Goal: Transaction & Acquisition: Obtain resource

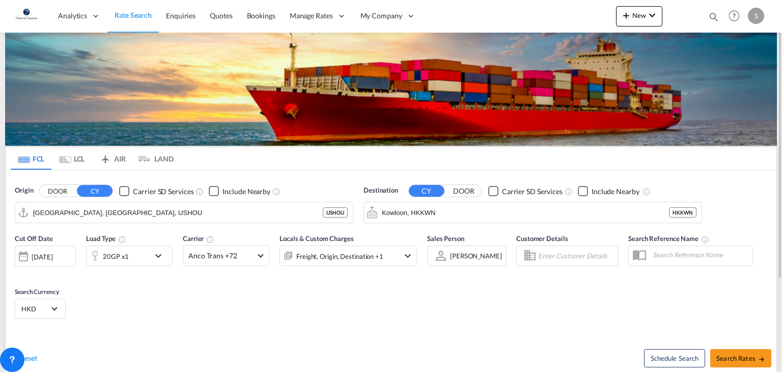
click at [27, 17] on img at bounding box center [26, 16] width 23 height 23
click at [463, 16] on div "Analytics Reports Dashboard Rate Search Enquiries Quotes Bookings" at bounding box center [391, 16] width 752 height 32
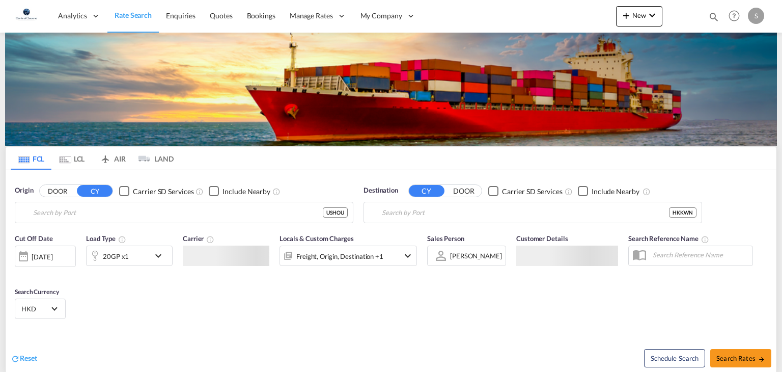
type input "[GEOGRAPHIC_DATA], [GEOGRAPHIC_DATA], USHOU"
type input "Kowloon, HKKWN"
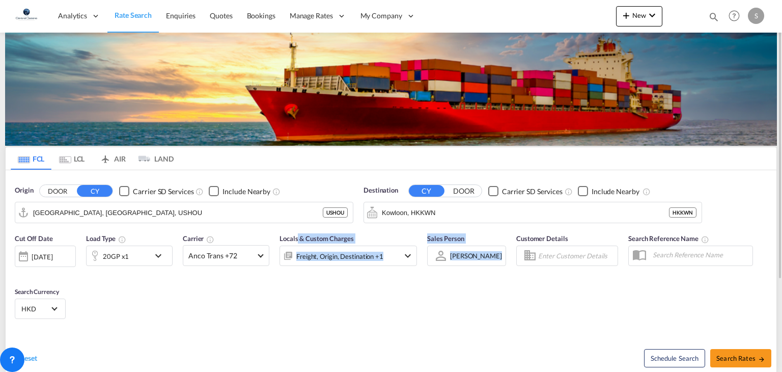
drag, startPoint x: 489, startPoint y: 274, endPoint x: 297, endPoint y: 238, distance: 194.9
click at [297, 238] on div "Cut Off Date [DATE] [DATE] Load Type 20GP x1 Carrier Anco Trans +72 Online Rate…" at bounding box center [391, 277] width 771 height 99
click at [285, 298] on div "Cut Off Date [DATE] [DATE] Load Type 20GP x1 Carrier Anco Trans +72 Online Rate…" at bounding box center [391, 277] width 771 height 99
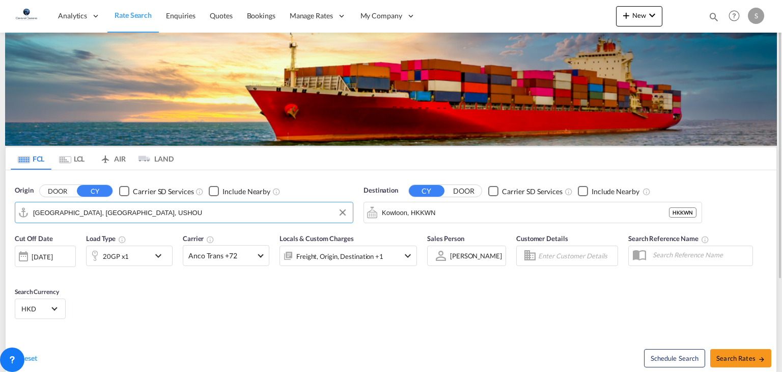
click at [141, 214] on input "[GEOGRAPHIC_DATA], [GEOGRAPHIC_DATA], USHOU" at bounding box center [190, 212] width 315 height 15
click at [209, 286] on div "Cut Off Date [DATE] [DATE] Load Type 20GP x1 Carrier Anco Trans +72 Online Rate…" at bounding box center [391, 277] width 771 height 99
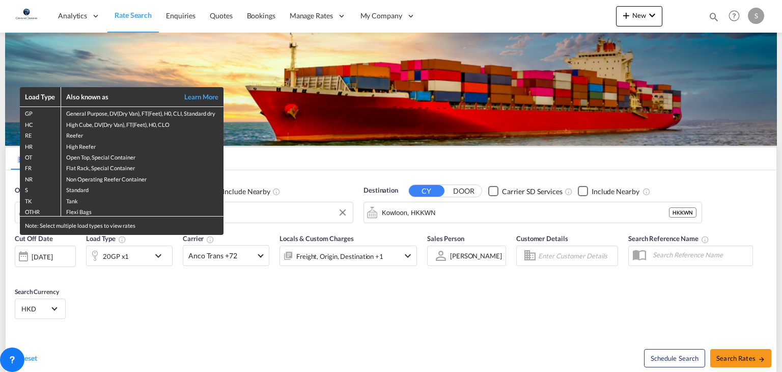
click at [210, 323] on div "Load Type Also known as Learn More GP General Purpose, DV(Dry Van), FT(Feet), H…" at bounding box center [391, 186] width 782 height 372
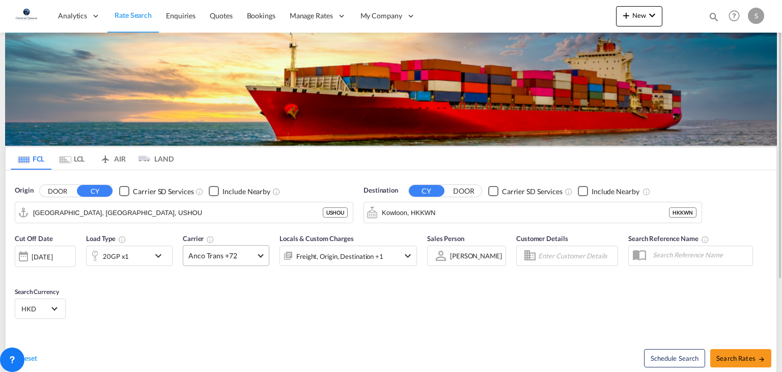
click at [261, 257] on md-select-value "Anco Trans +72" at bounding box center [226, 255] width 86 height 20
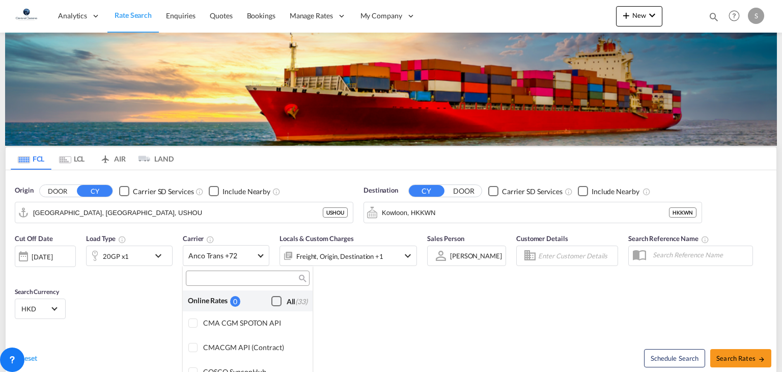
click at [271, 301] on div "Checkbox No Ink" at bounding box center [276, 301] width 10 height 10
click at [449, 211] on md-backdrop at bounding box center [391, 186] width 782 height 372
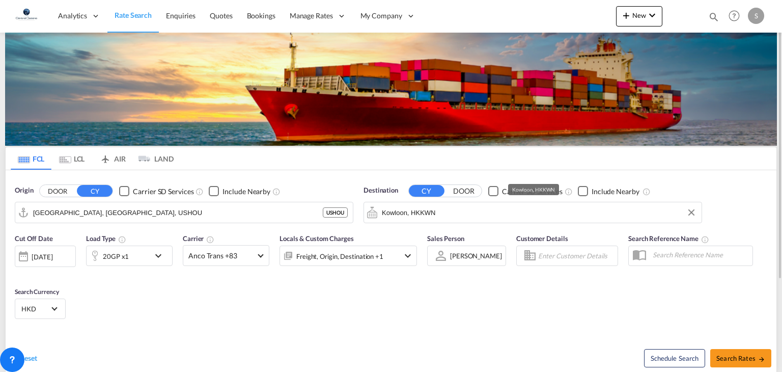
click at [441, 212] on input "Kowloon, HKKWN" at bounding box center [539, 212] width 315 height 15
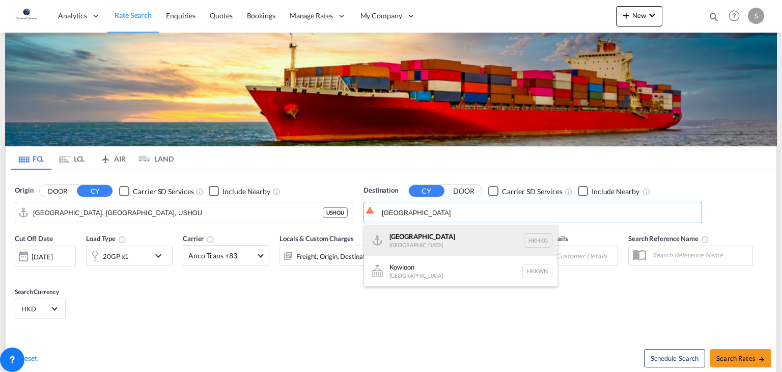
click at [426, 241] on div "[GEOGRAPHIC_DATA] [GEOGRAPHIC_DATA] [GEOGRAPHIC_DATA]" at bounding box center [461, 240] width 194 height 31
type input "[GEOGRAPHIC_DATA], HKHKG"
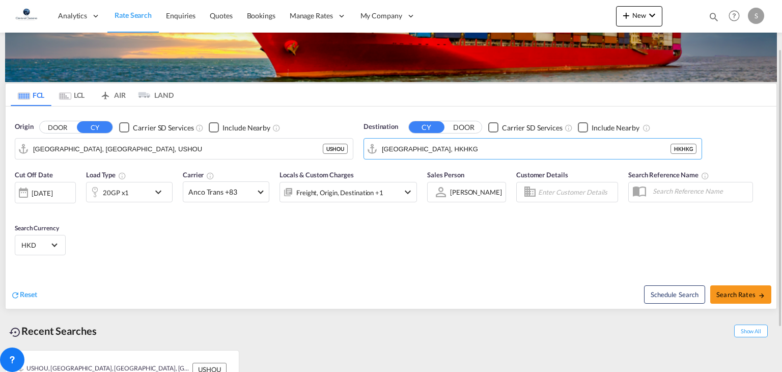
scroll to position [123, 0]
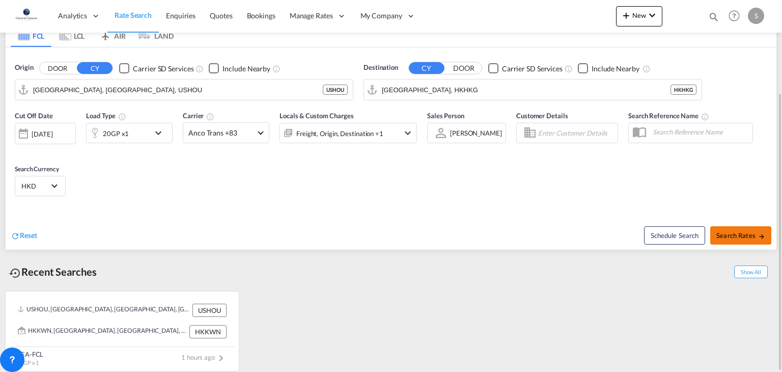
click at [739, 235] on span "Search Rates" at bounding box center [741, 235] width 49 height 8
type input "USHOU to HKHKG / [DATE]"
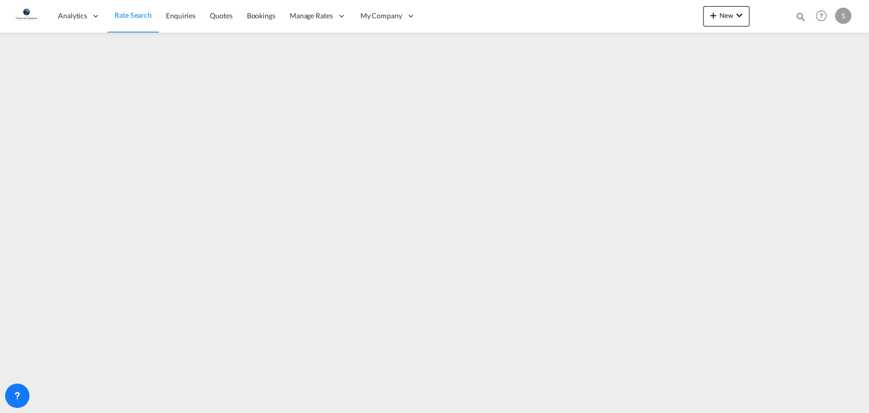
click at [132, 12] on span "Rate Search" at bounding box center [133, 15] width 37 height 9
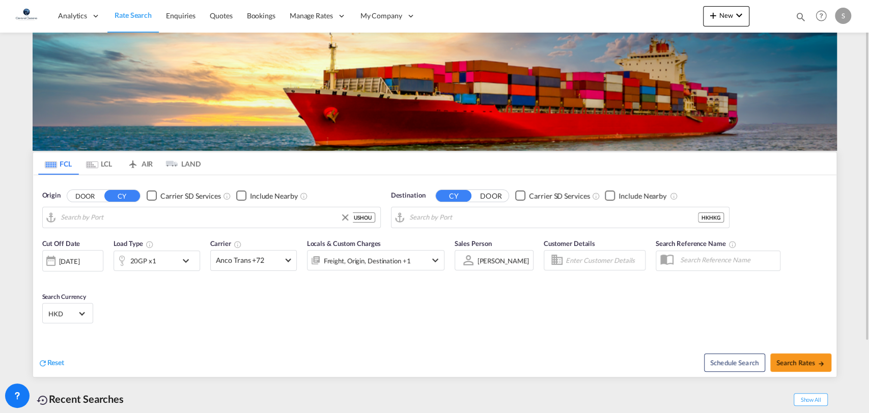
type input "[GEOGRAPHIC_DATA], [GEOGRAPHIC_DATA], USHOU"
type input "[GEOGRAPHIC_DATA], HKHKG"
click at [100, 162] on md-tab-item "LCL" at bounding box center [99, 163] width 41 height 22
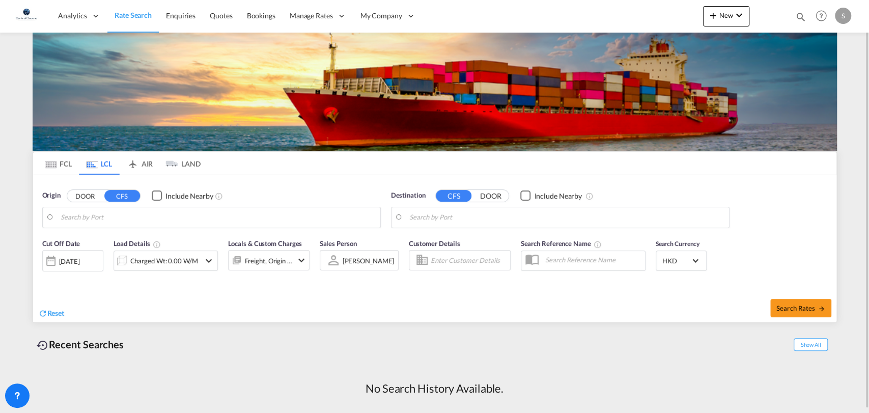
click at [130, 221] on input "Search by Port" at bounding box center [218, 217] width 315 height 15
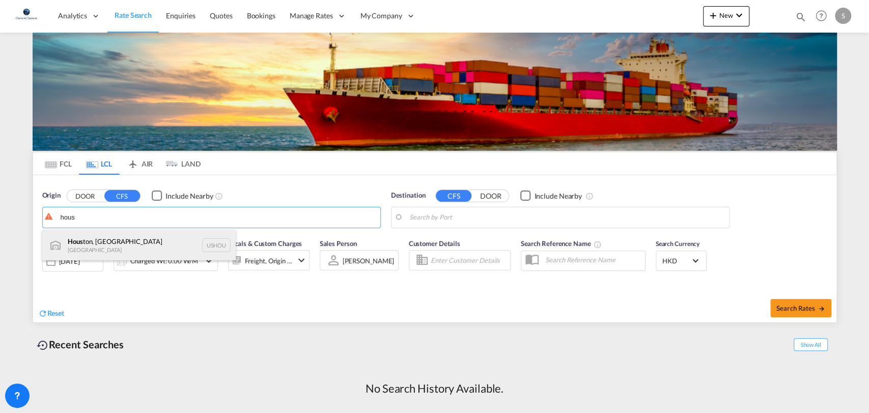
click at [121, 246] on div "Hous ton, [GEOGRAPHIC_DATA] [GEOGRAPHIC_DATA] [GEOGRAPHIC_DATA]" at bounding box center [139, 245] width 194 height 31
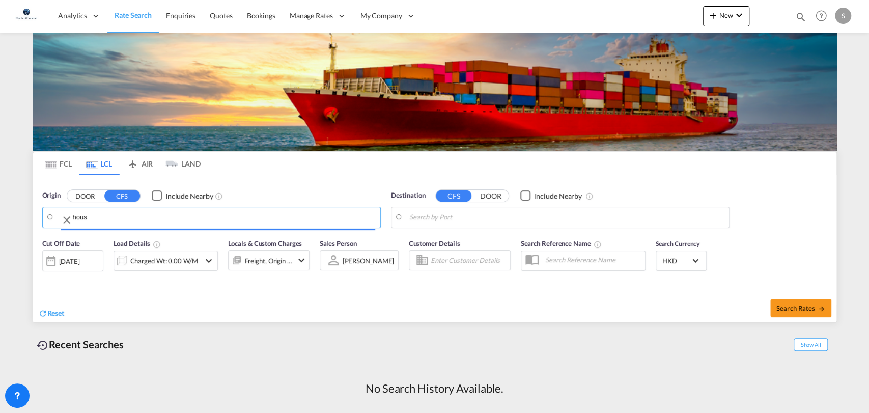
type input "[GEOGRAPHIC_DATA], [GEOGRAPHIC_DATA], USHOU"
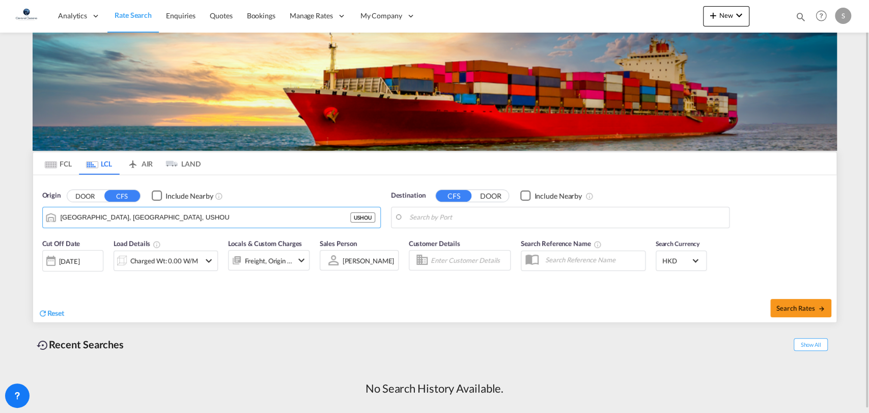
click at [416, 212] on input "Search by Port" at bounding box center [566, 217] width 315 height 15
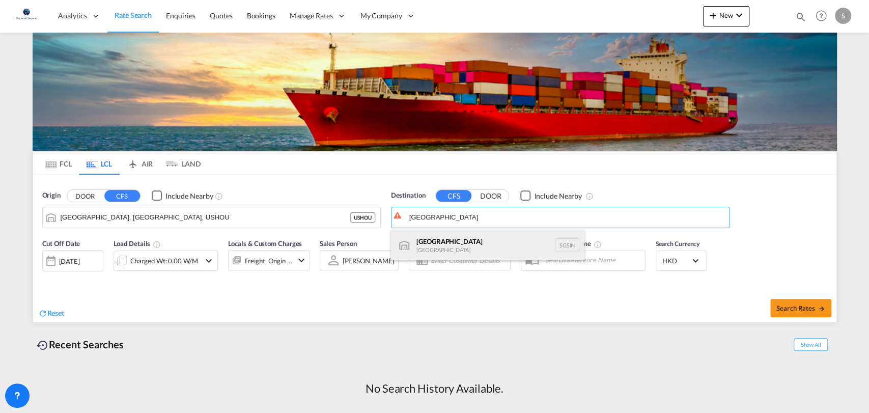
click at [442, 249] on div "Singapore [GEOGRAPHIC_DATA] [GEOGRAPHIC_DATA]" at bounding box center [488, 245] width 194 height 31
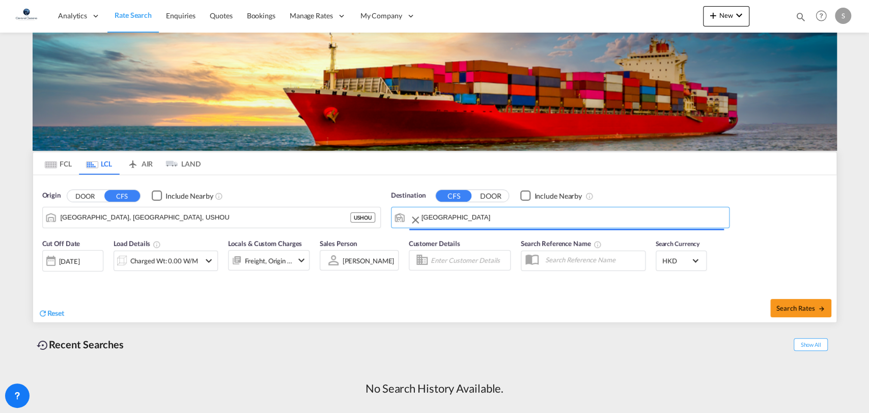
type input "[GEOGRAPHIC_DATA], SGSIN"
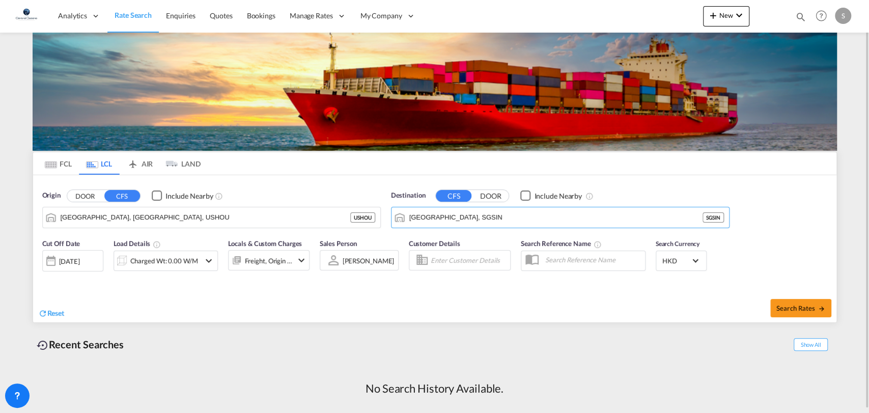
click at [215, 297] on div "Reset" at bounding box center [237, 305] width 399 height 28
click at [194, 260] on div "Charged Wt: 0.00 W/M" at bounding box center [164, 261] width 68 height 14
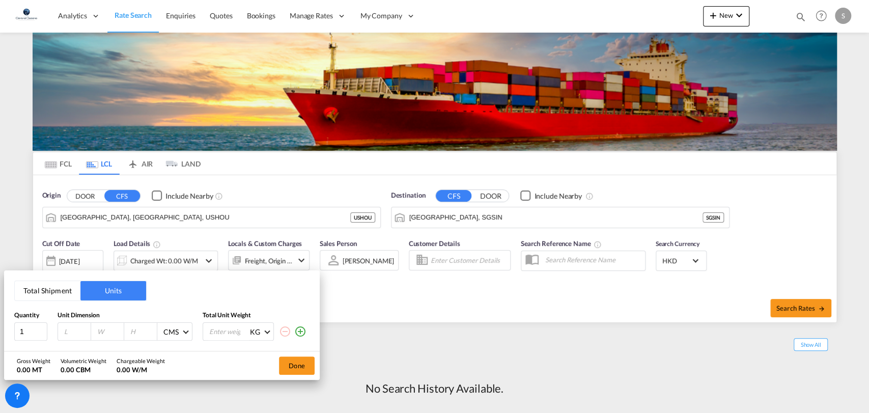
click at [69, 331] on input "number" at bounding box center [77, 331] width 28 height 9
type input "48"
click at [202, 282] on div "Total Shipment Units Quantity Unit Dimension Total Unit Weight 1 48 48 48 CMS C…" at bounding box center [162, 310] width 316 height 80
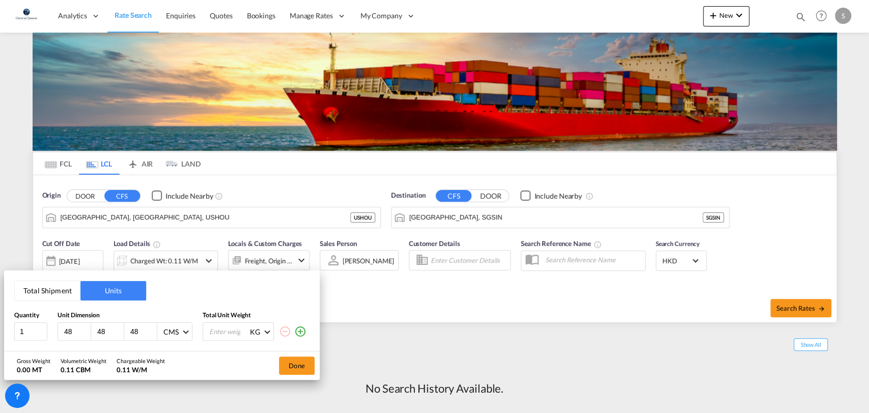
click at [221, 337] on input "number" at bounding box center [228, 331] width 41 height 17
type input "300"
click at [186, 332] on span at bounding box center [186, 331] width 6 height 6
click at [179, 355] on div "Inches" at bounding box center [173, 356] width 20 height 10
click at [81, 331] on input "49" at bounding box center [77, 331] width 28 height 9
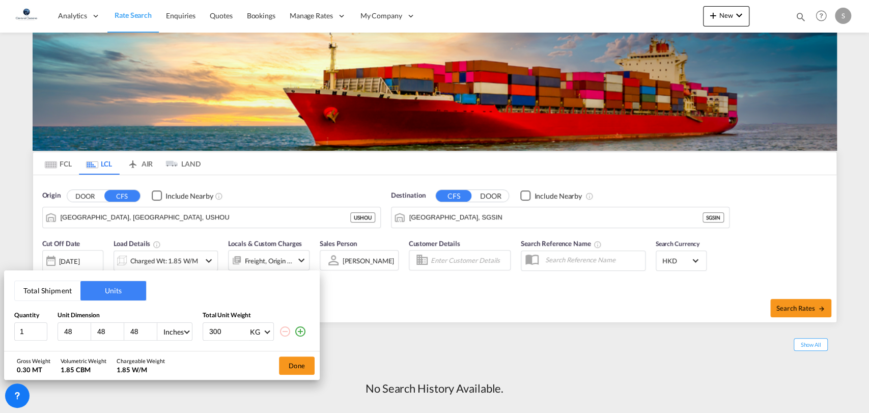
type input "48"
click at [85, 335] on input "48" at bounding box center [77, 331] width 28 height 9
click at [268, 334] on md-select-value "KG" at bounding box center [260, 331] width 22 height 17
click at [259, 357] on md-option "LB" at bounding box center [275, 356] width 69 height 24
click at [265, 288] on div "Total Shipment Units Quantity Unit Dimension Total Unit Weight 1 48 48 48 Inche…" at bounding box center [162, 310] width 316 height 80
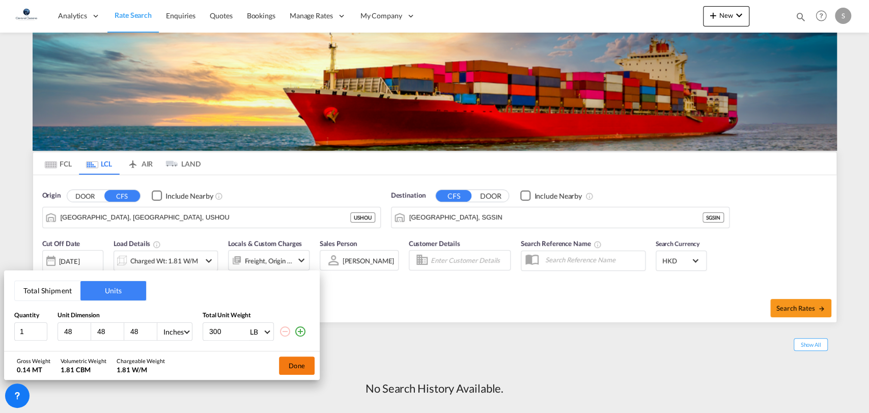
click at [304, 361] on button "Done" at bounding box center [297, 365] width 36 height 18
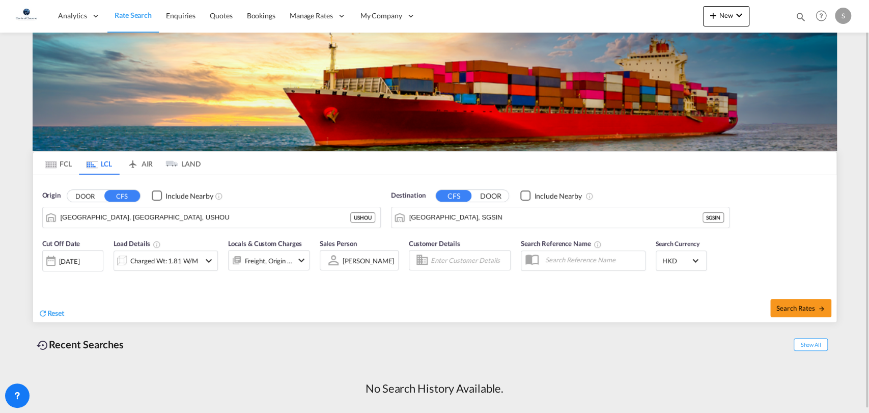
click at [80, 259] on div "[DATE]" at bounding box center [69, 261] width 21 height 9
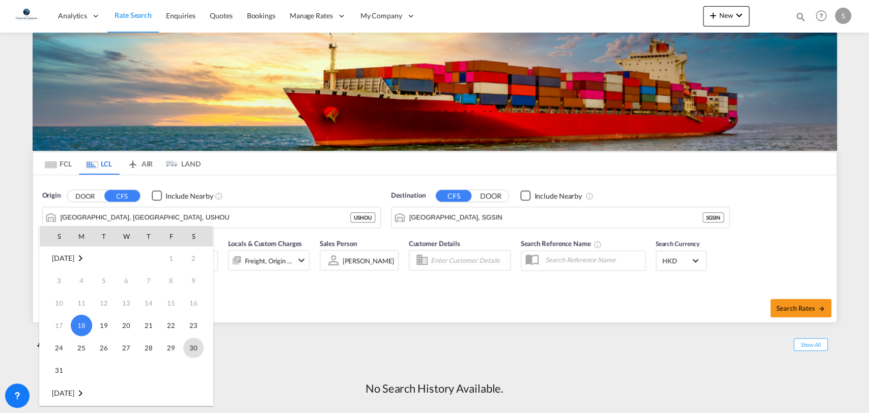
click at [195, 347] on span "30" at bounding box center [193, 348] width 20 height 20
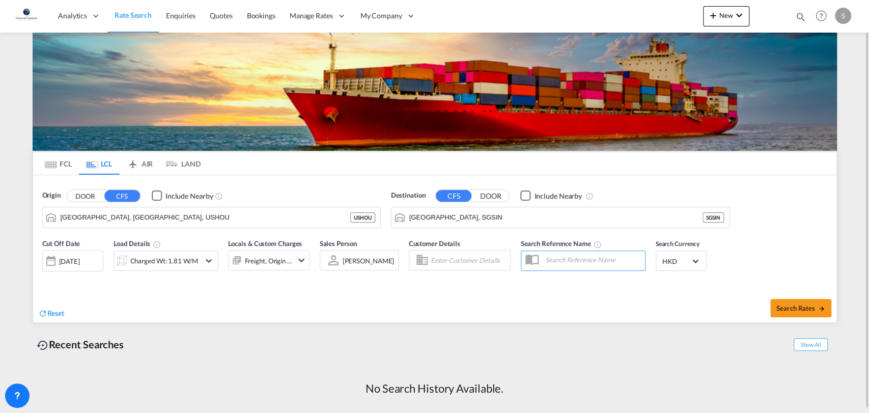
click at [695, 261] on span "Select Currency: $ HKDHong Kong Dollar" at bounding box center [696, 260] width 6 height 6
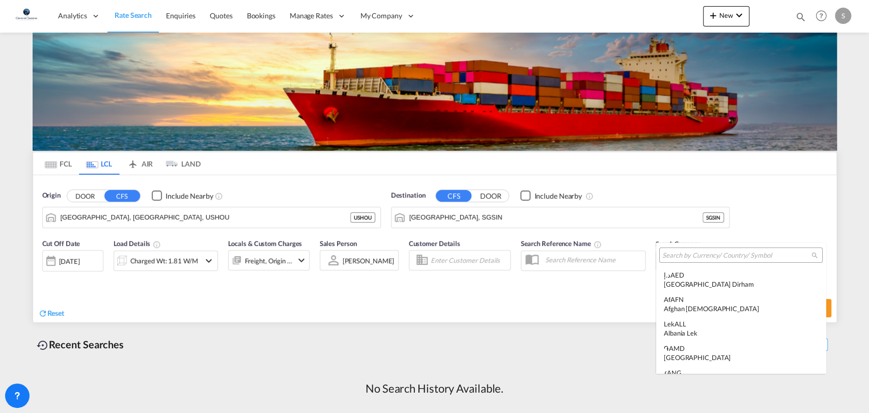
scroll to position [1340, 0]
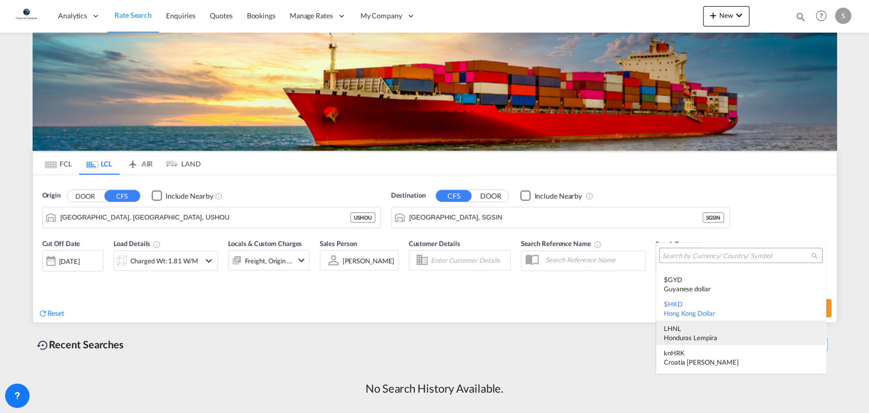
type md-option "HKD"
type md-option "MRU"
type md-option "PEN"
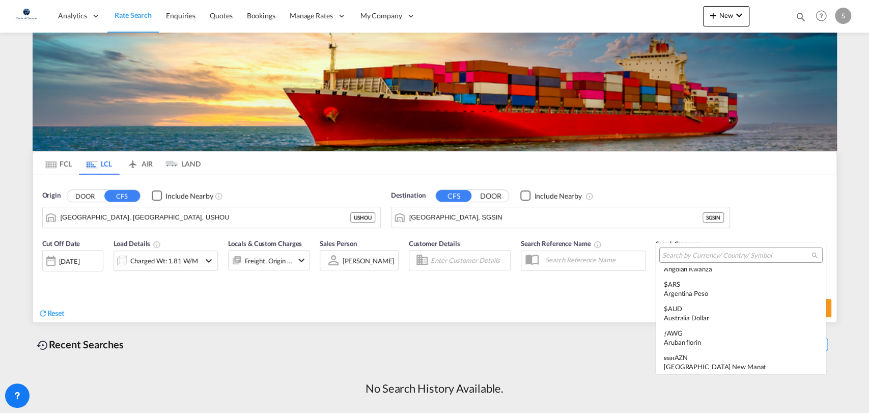
scroll to position [3805, 0]
click at [710, 255] on input "search" at bounding box center [737, 255] width 149 height 9
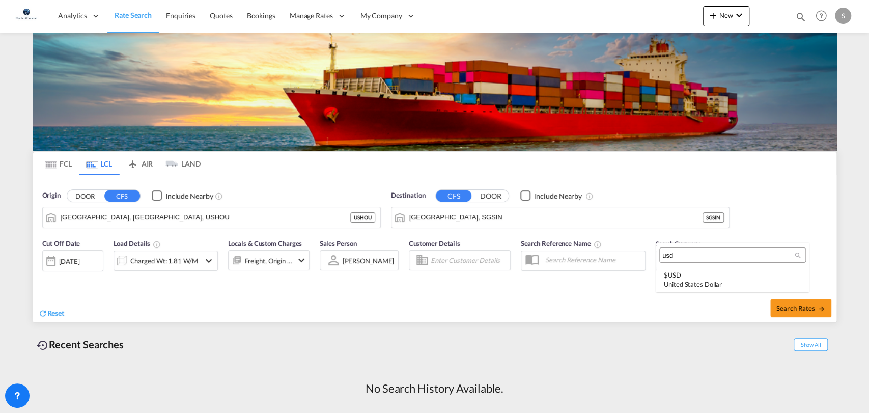
scroll to position [0, 0]
type input "usd"
click at [704, 274] on div "$ USD United States Dollar" at bounding box center [733, 279] width 138 height 18
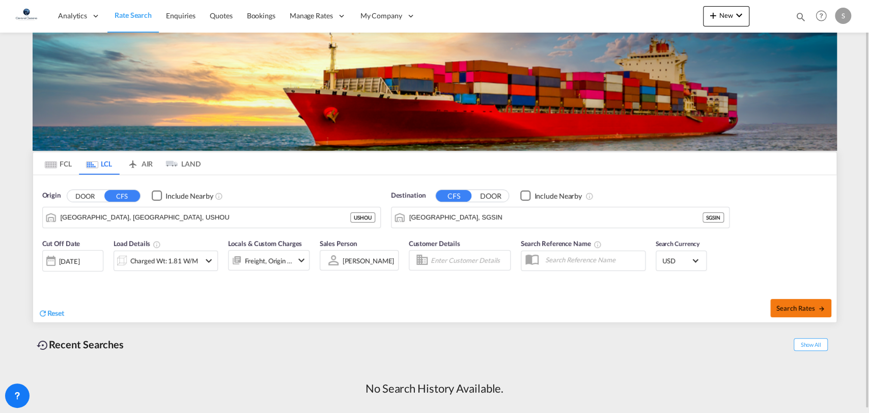
click at [782, 305] on span "Search Rates" at bounding box center [801, 308] width 49 height 8
type input "USHOU to SGSIN / [DATE]"
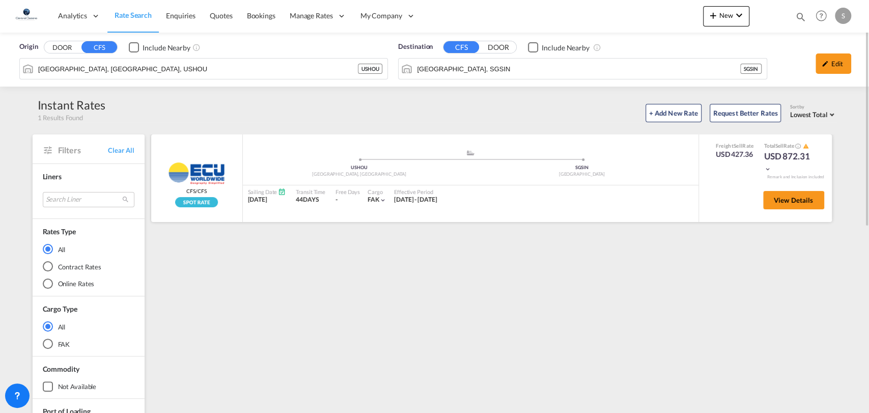
click at [766, 166] on md-icon "icon-chevron-down" at bounding box center [767, 169] width 7 height 7
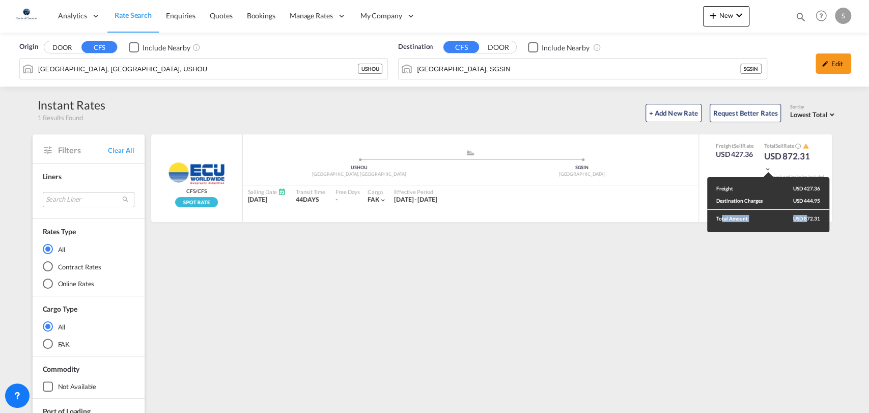
drag, startPoint x: 718, startPoint y: 219, endPoint x: 807, endPoint y: 218, distance: 88.6
click at [782, 218] on div "Total Amount USD 872.31" at bounding box center [768, 218] width 122 height 18
click at [600, 100] on div "Freight USD 427.36 Destination Charges USD 444.95 Total Amount USD 872.31" at bounding box center [434, 206] width 869 height 413
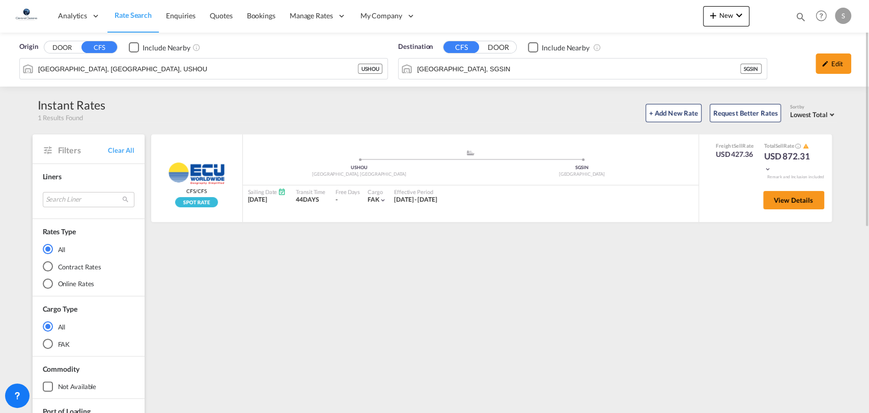
click at [420, 116] on div "+ Add New Rate Request Better Rates Sort by Lowest Total Lowest Freight Lowest …" at bounding box center [470, 111] width 731 height 21
click at [138, 15] on span "Rate Search" at bounding box center [133, 15] width 37 height 9
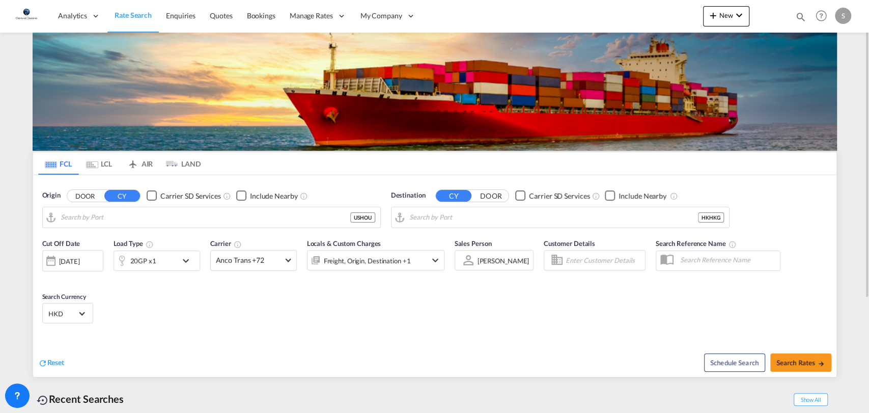
type input "[GEOGRAPHIC_DATA], [GEOGRAPHIC_DATA], USHOU"
type input "[GEOGRAPHIC_DATA], HKHKG"
